Goal: Navigation & Orientation: Find specific page/section

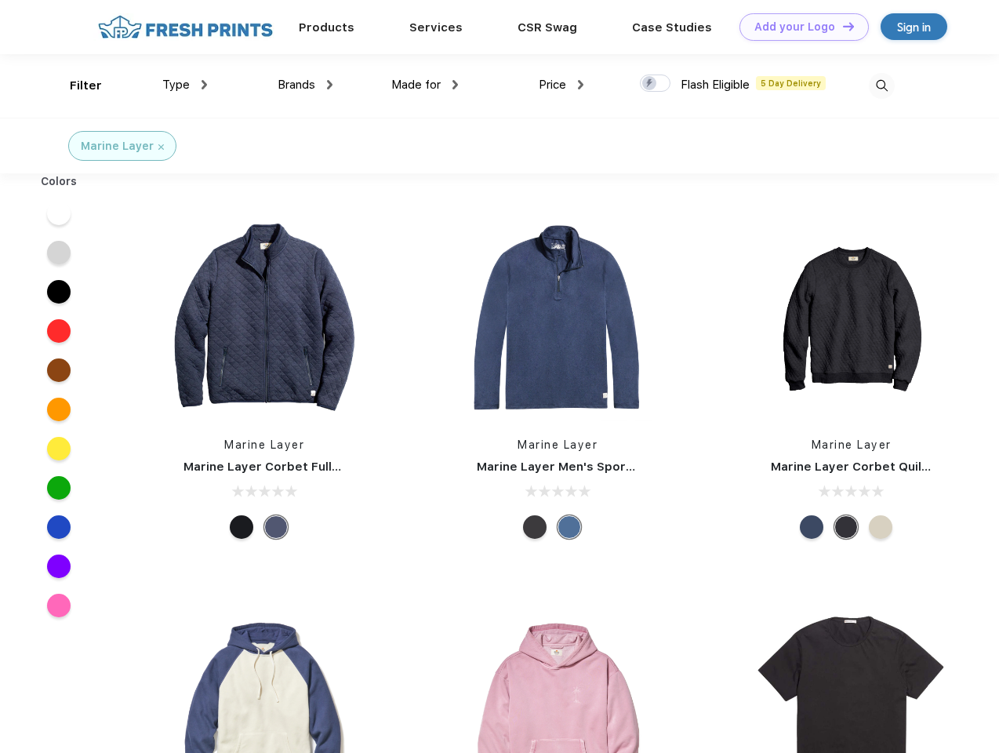
click at [799, 27] on link "Add your Logo Design Tool" at bounding box center [804, 26] width 129 height 27
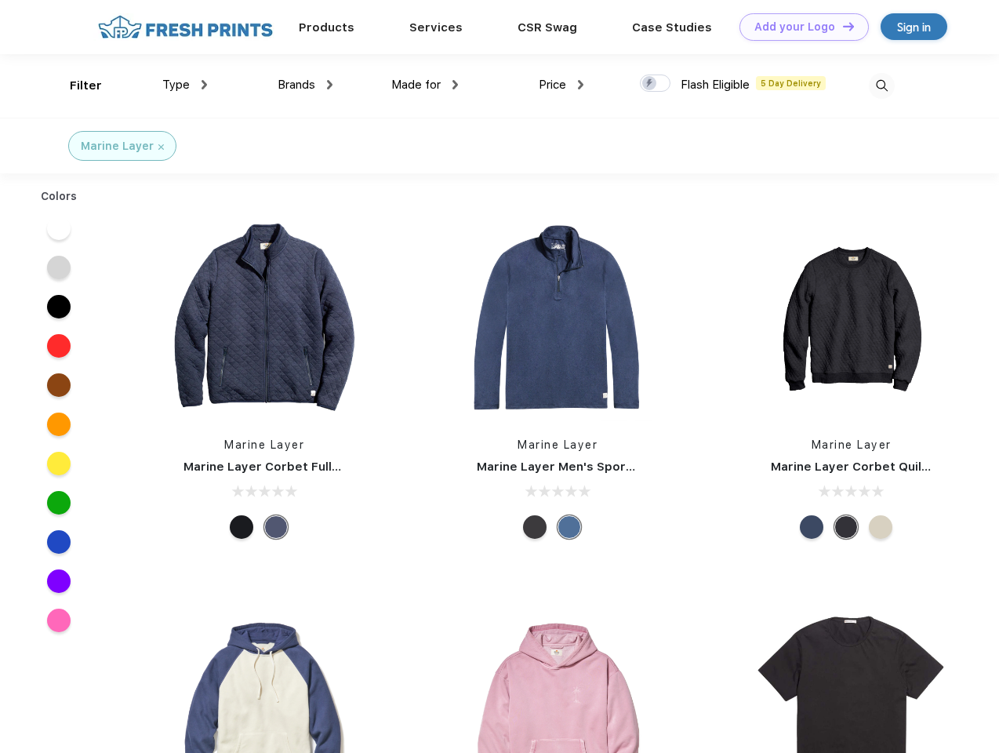
click at [0, 0] on div "Design Tool" at bounding box center [0, 0] width 0 height 0
click at [842, 26] on link "Add your Logo Design Tool" at bounding box center [804, 26] width 129 height 27
click at [75, 86] on div "Filter" at bounding box center [86, 86] width 32 height 18
click at [185, 85] on span "Type" at bounding box center [175, 85] width 27 height 14
click at [305, 85] on span "Brands" at bounding box center [297, 85] width 38 height 14
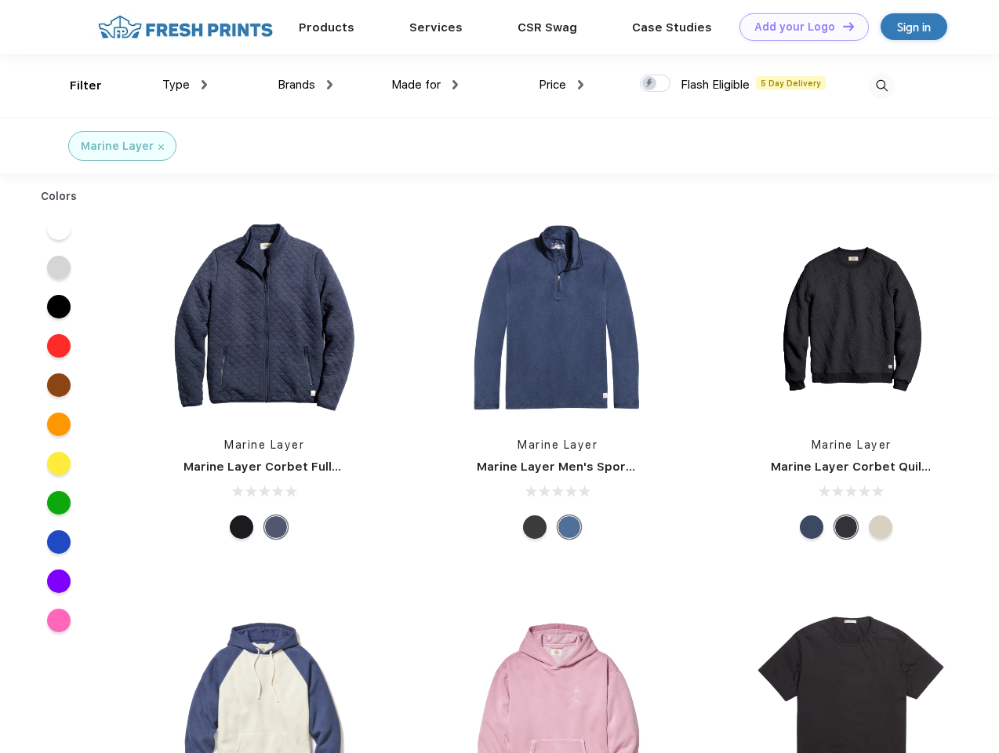
click at [425, 85] on span "Made for" at bounding box center [415, 85] width 49 height 14
click at [562, 85] on span "Price" at bounding box center [552, 85] width 27 height 14
click at [656, 84] on div at bounding box center [655, 83] width 31 height 17
click at [650, 84] on input "checkbox" at bounding box center [645, 79] width 10 height 10
click at [882, 86] on img at bounding box center [882, 86] width 26 height 26
